Goal: Transaction & Acquisition: Book appointment/travel/reservation

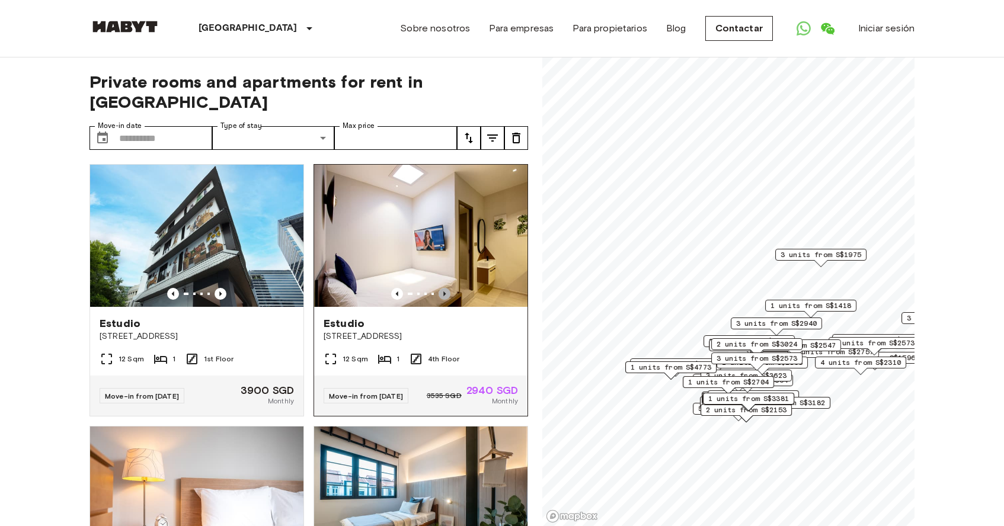
click at [448, 288] on icon "Previous image" at bounding box center [445, 294] width 12 height 12
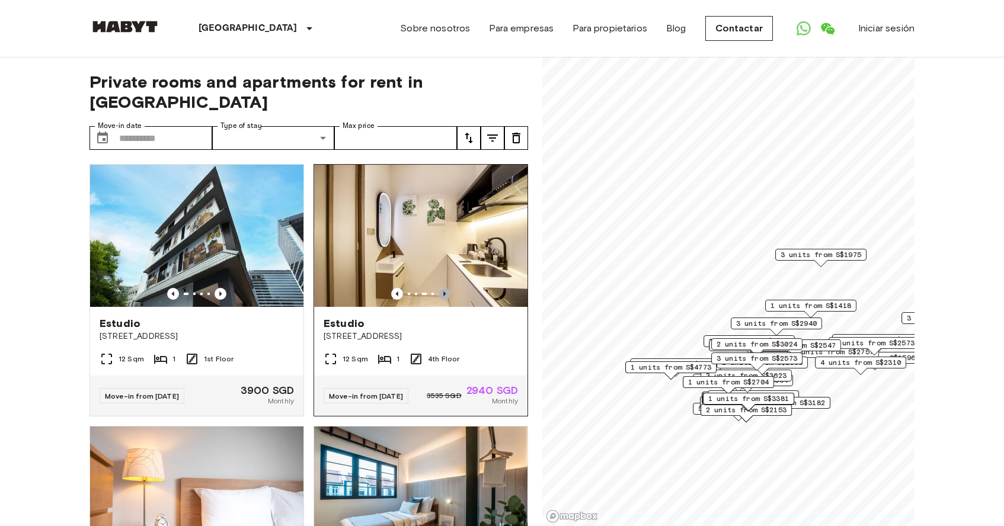
click at [448, 288] on icon "Previous image" at bounding box center [445, 294] width 12 height 12
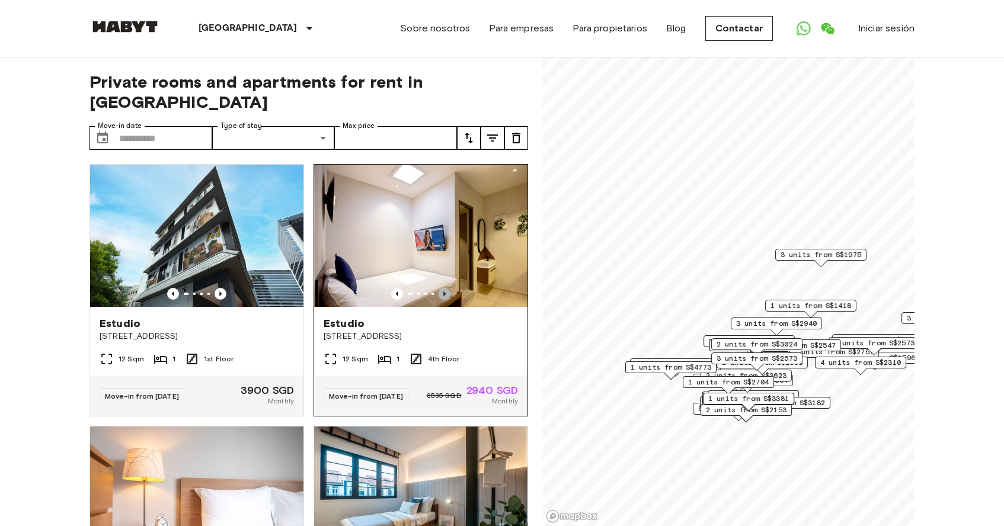
click at [448, 288] on icon "Previous image" at bounding box center [445, 294] width 12 height 12
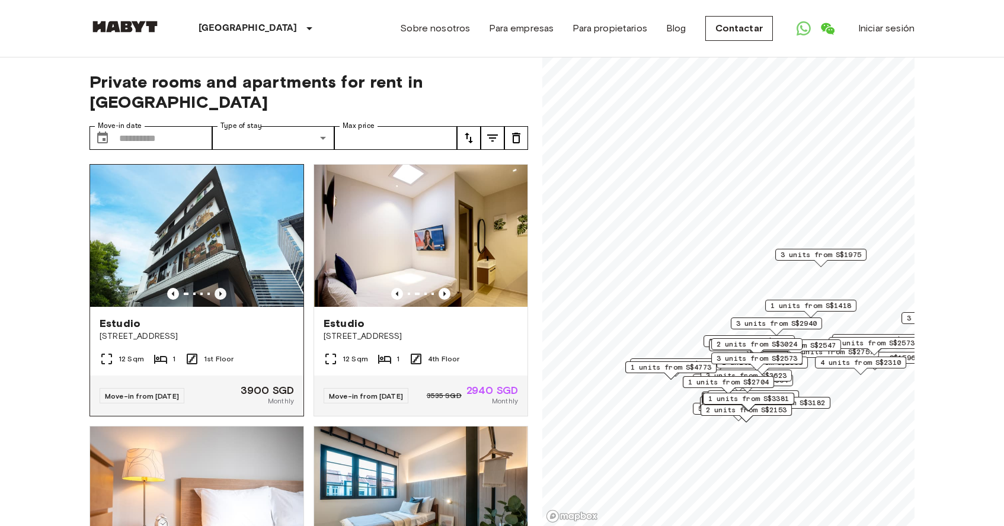
click at [222, 288] on icon "Previous image" at bounding box center [221, 294] width 12 height 12
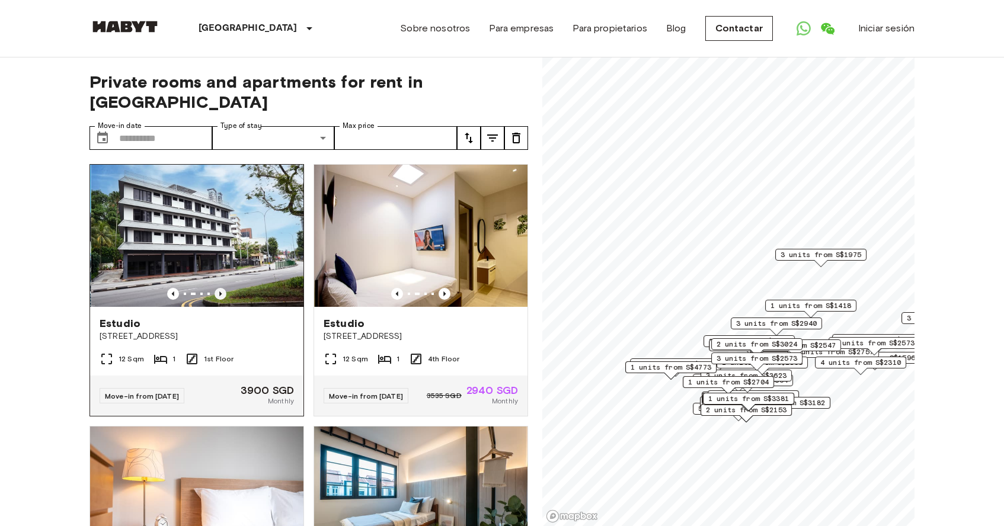
click at [222, 288] on icon "Previous image" at bounding box center [221, 294] width 12 height 12
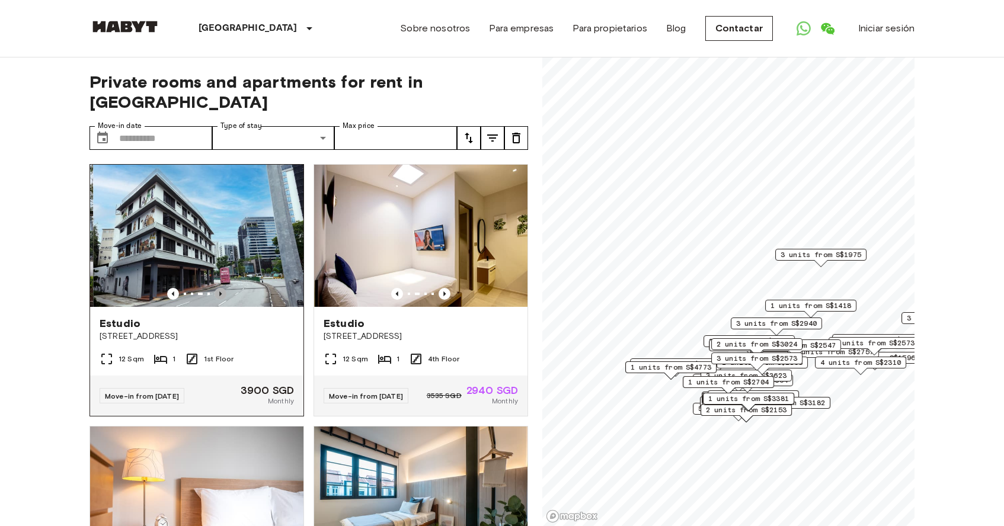
click at [222, 288] on icon "Previous image" at bounding box center [221, 294] width 12 height 12
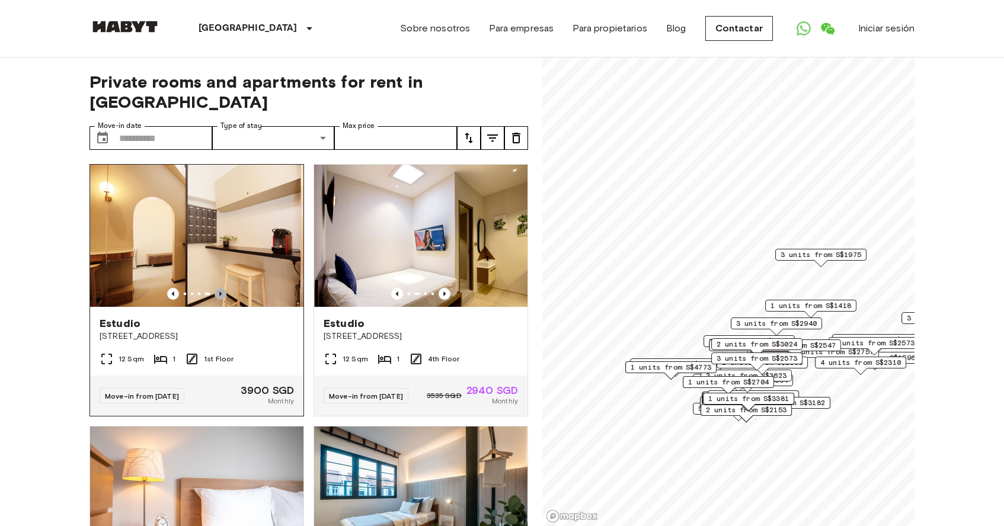
click at [222, 288] on icon "Previous image" at bounding box center [221, 294] width 12 height 12
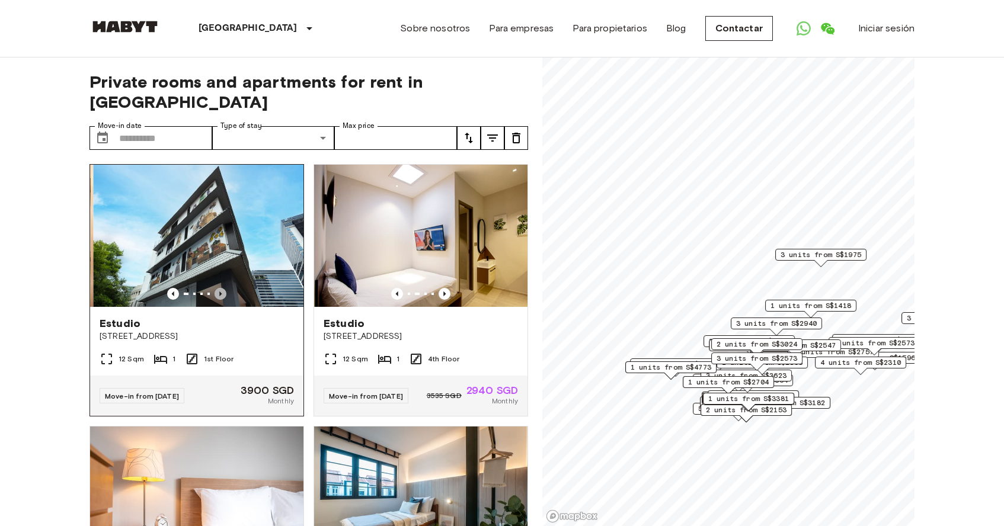
click at [222, 288] on icon "Previous image" at bounding box center [221, 294] width 12 height 12
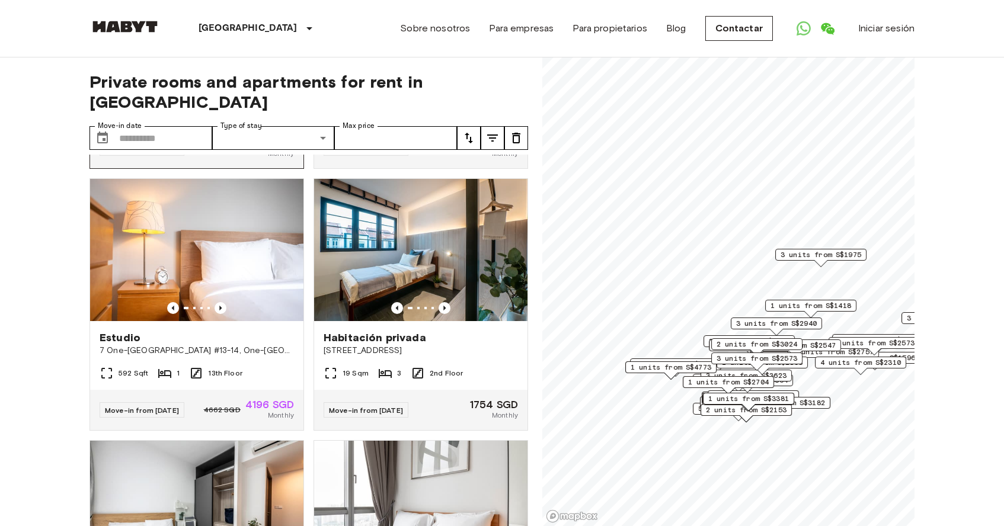
scroll to position [250, 0]
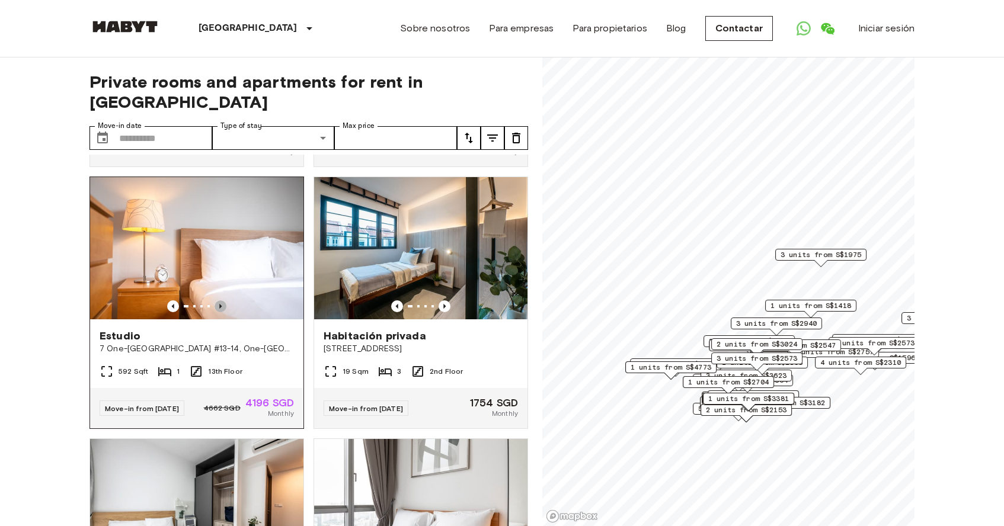
click at [226, 301] on icon "Previous image" at bounding box center [221, 307] width 12 height 12
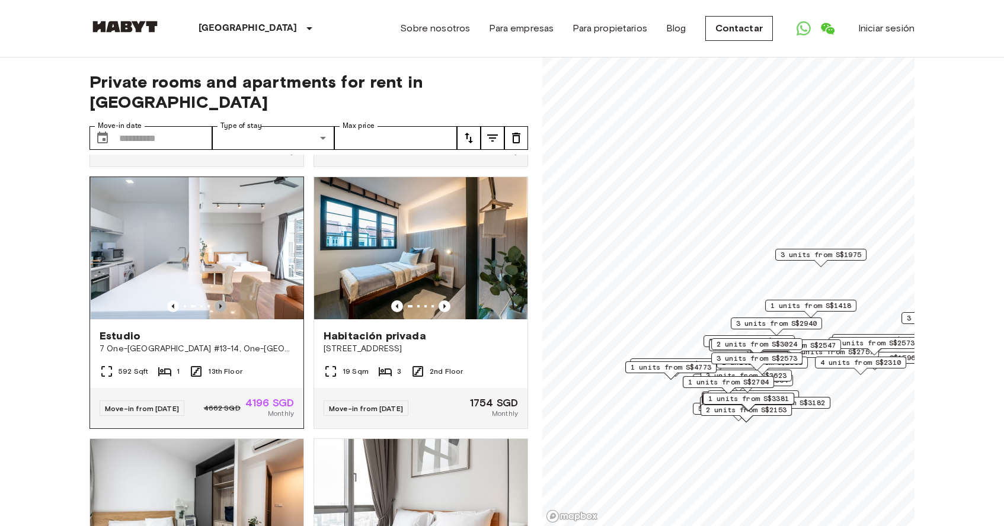
click at [226, 301] on icon "Previous image" at bounding box center [221, 307] width 12 height 12
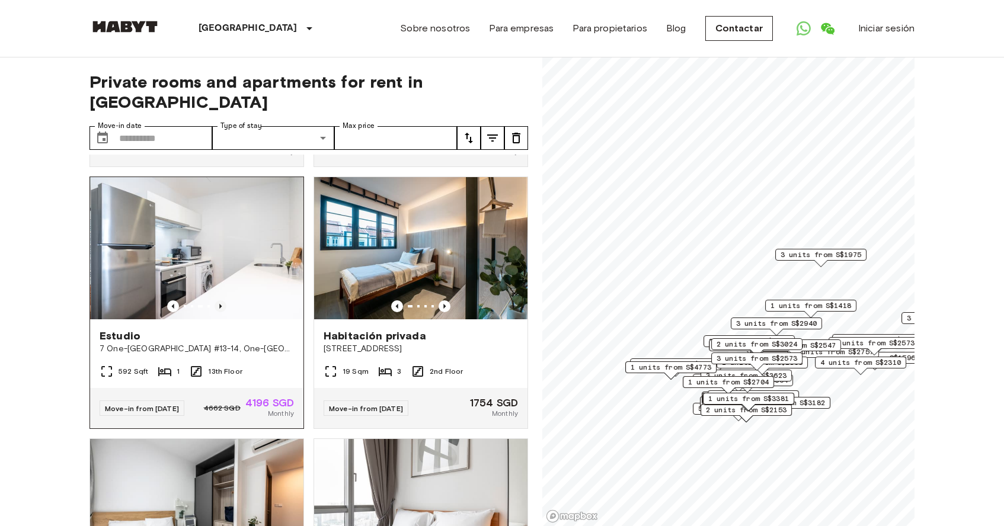
click at [226, 301] on icon "Previous image" at bounding box center [221, 307] width 12 height 12
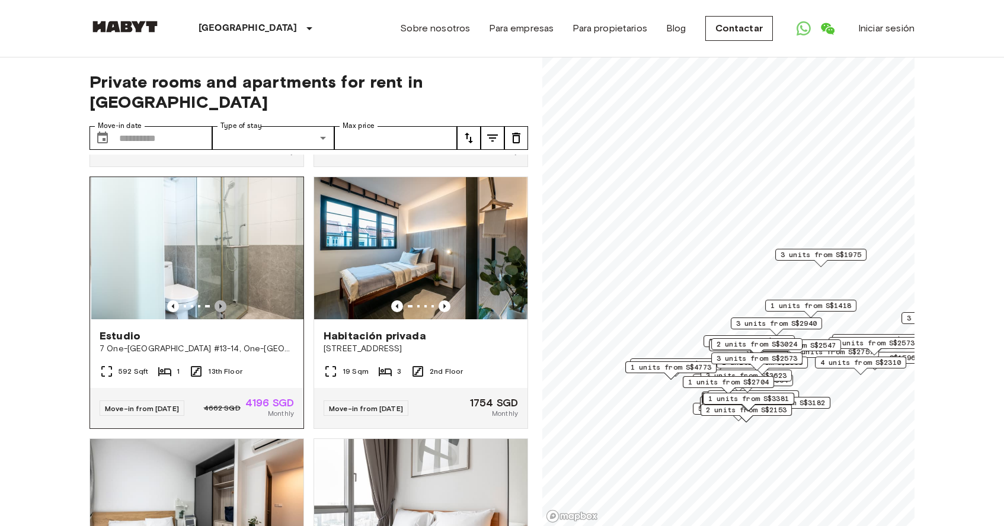
click at [226, 301] on icon "Previous image" at bounding box center [221, 307] width 12 height 12
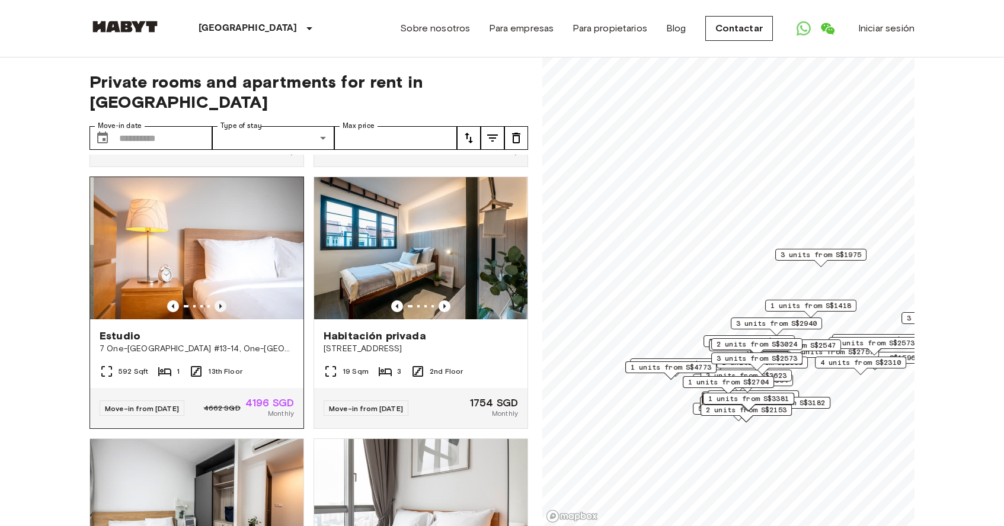
click at [226, 301] on icon "Previous image" at bounding box center [221, 307] width 12 height 12
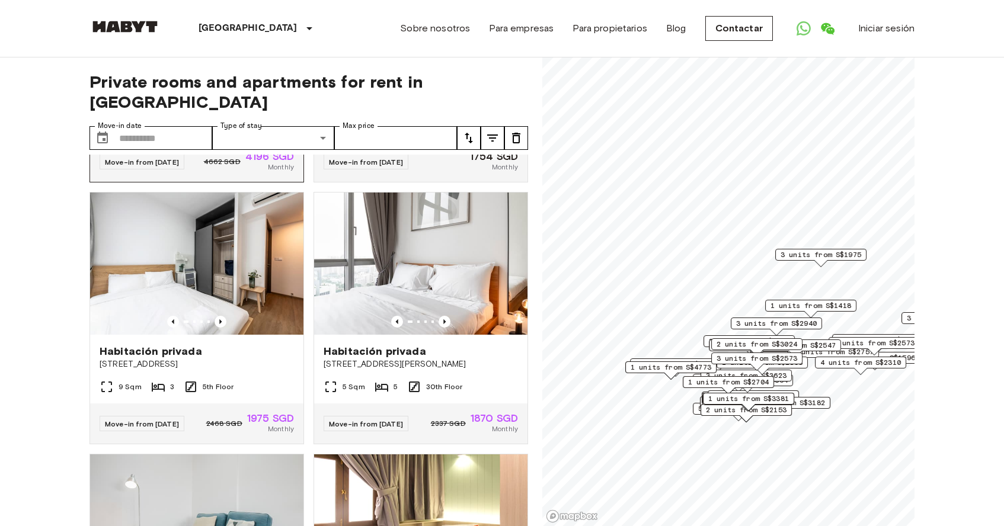
scroll to position [500, 0]
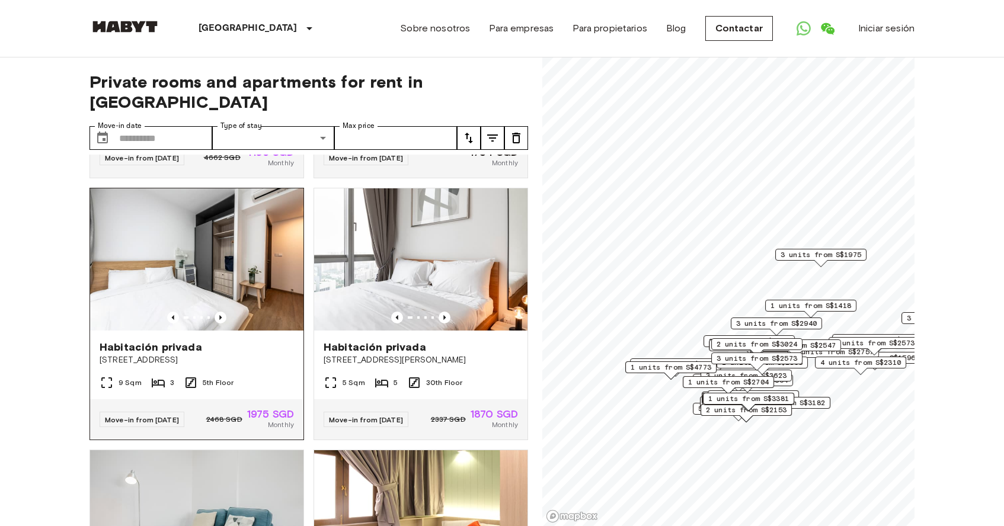
click at [227, 312] on div at bounding box center [196, 318] width 213 height 12
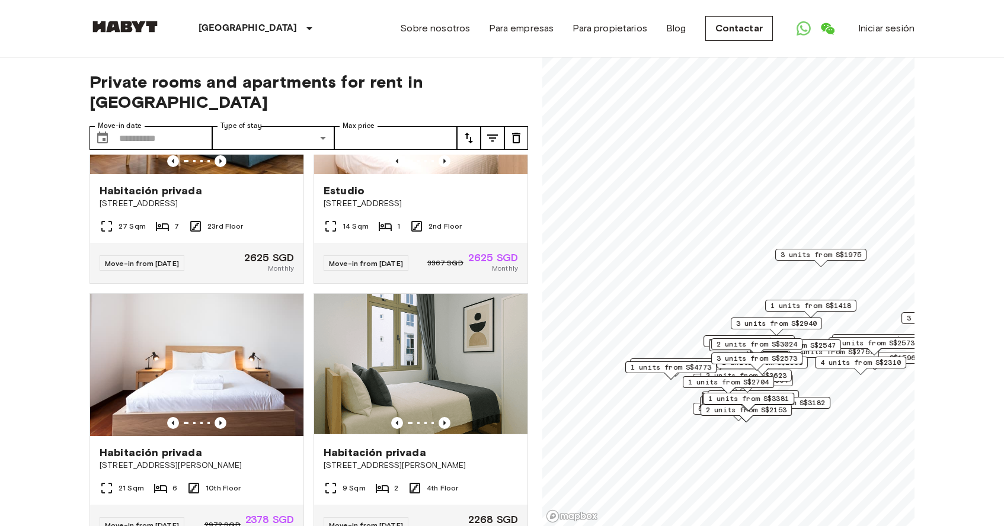
scroll to position [815, 0]
